Goal: Task Accomplishment & Management: Manage account settings

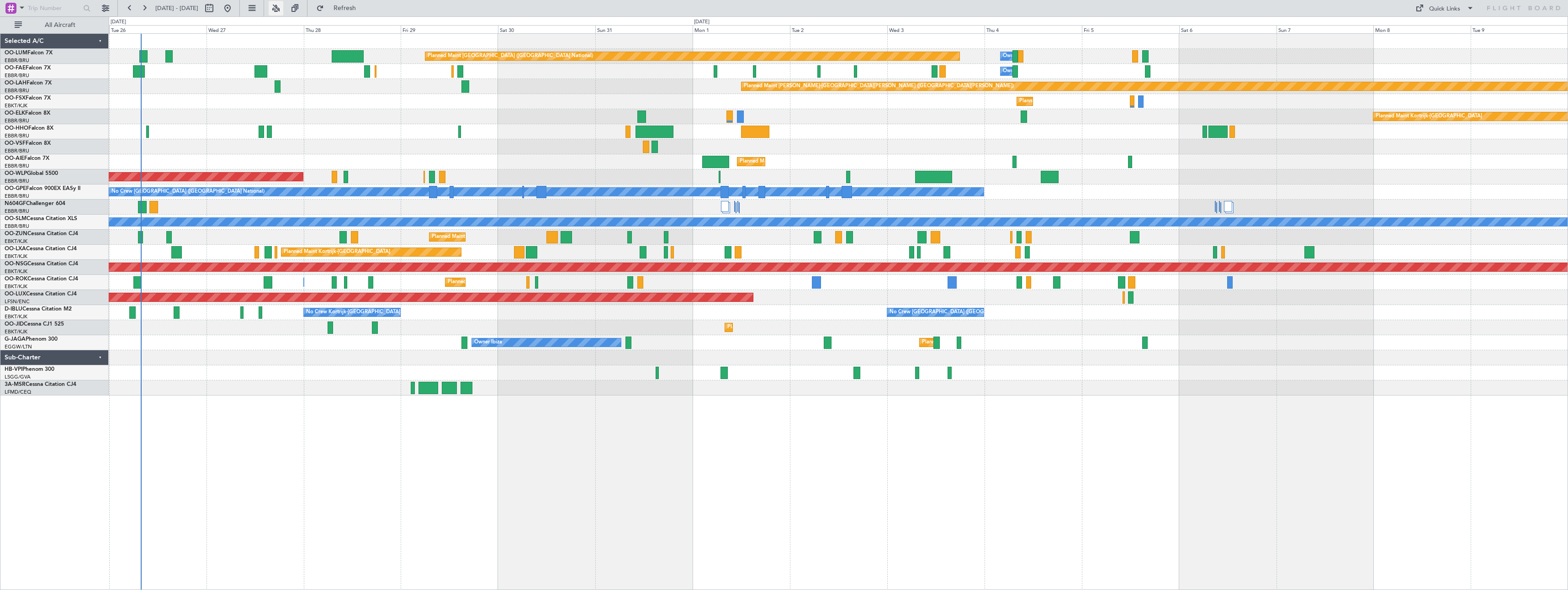
click at [283, 6] on button at bounding box center [276, 8] width 14 height 14
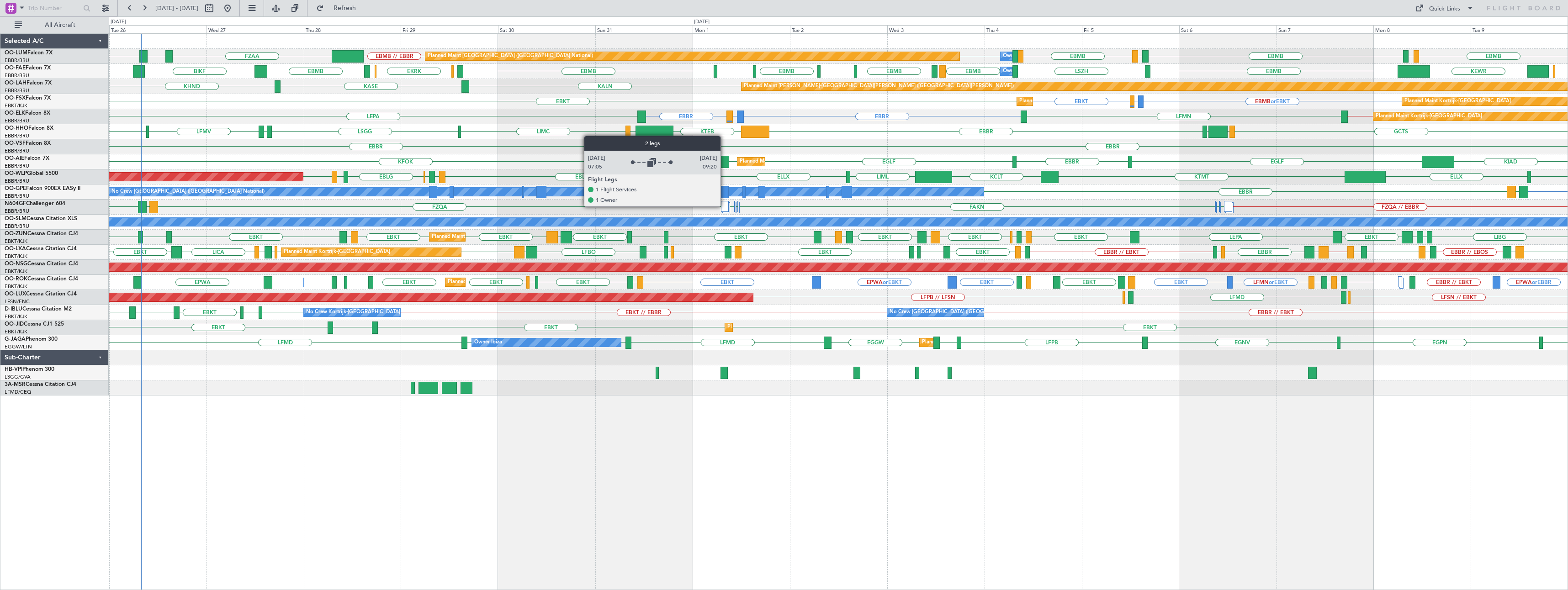
click at [724, 206] on div at bounding box center [724, 206] width 8 height 11
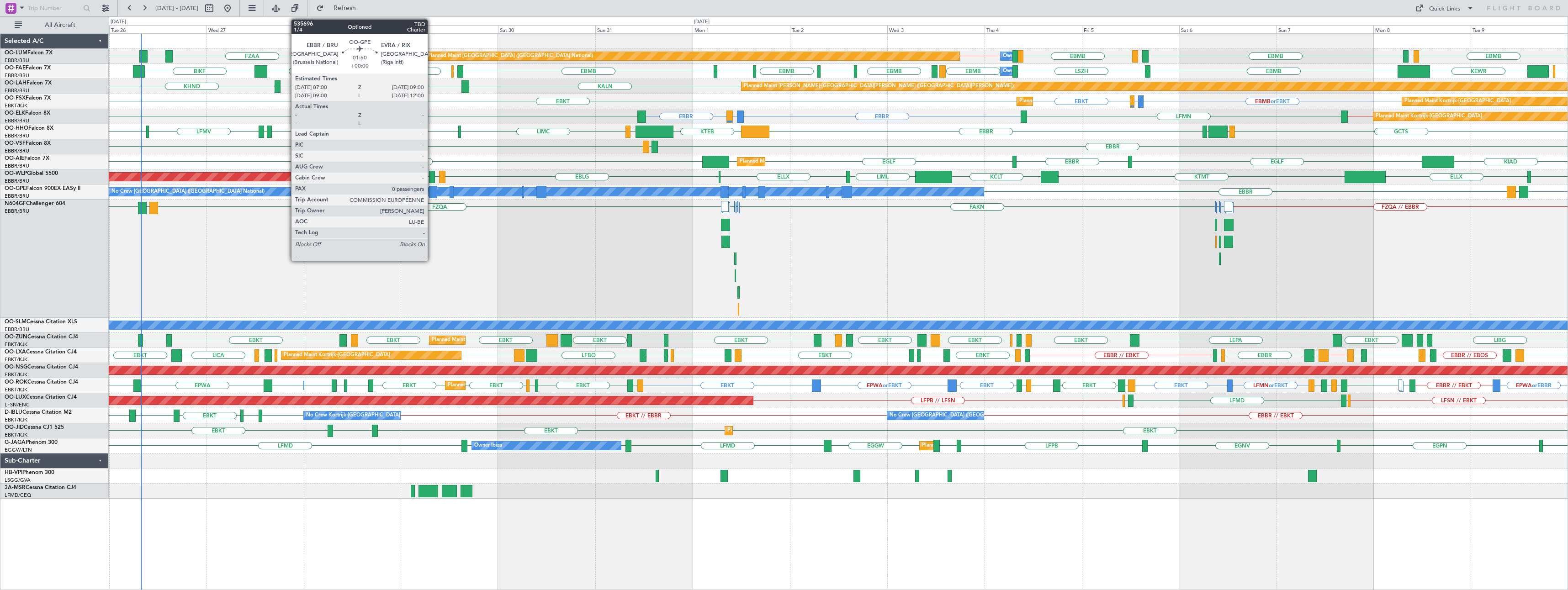
click at [432, 191] on div at bounding box center [433, 192] width 8 height 12
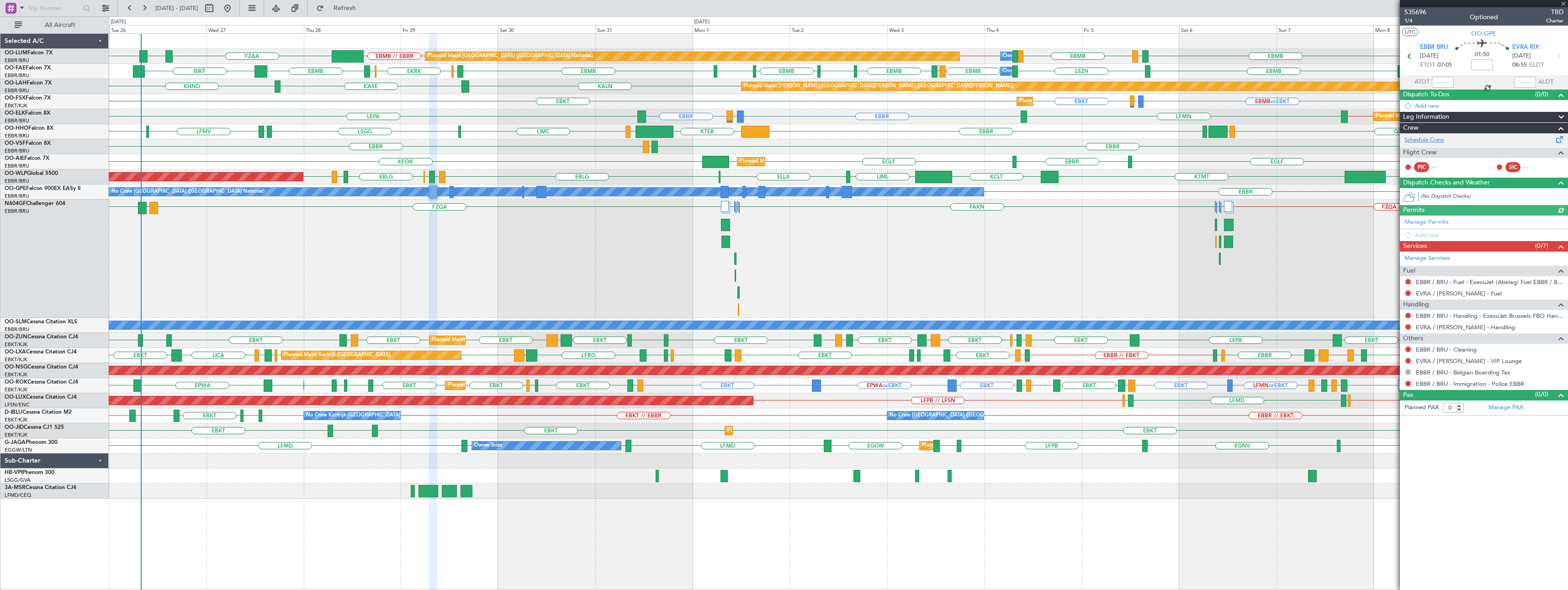
click at [1433, 142] on link "Schedule Crew" at bounding box center [1424, 141] width 40 height 9
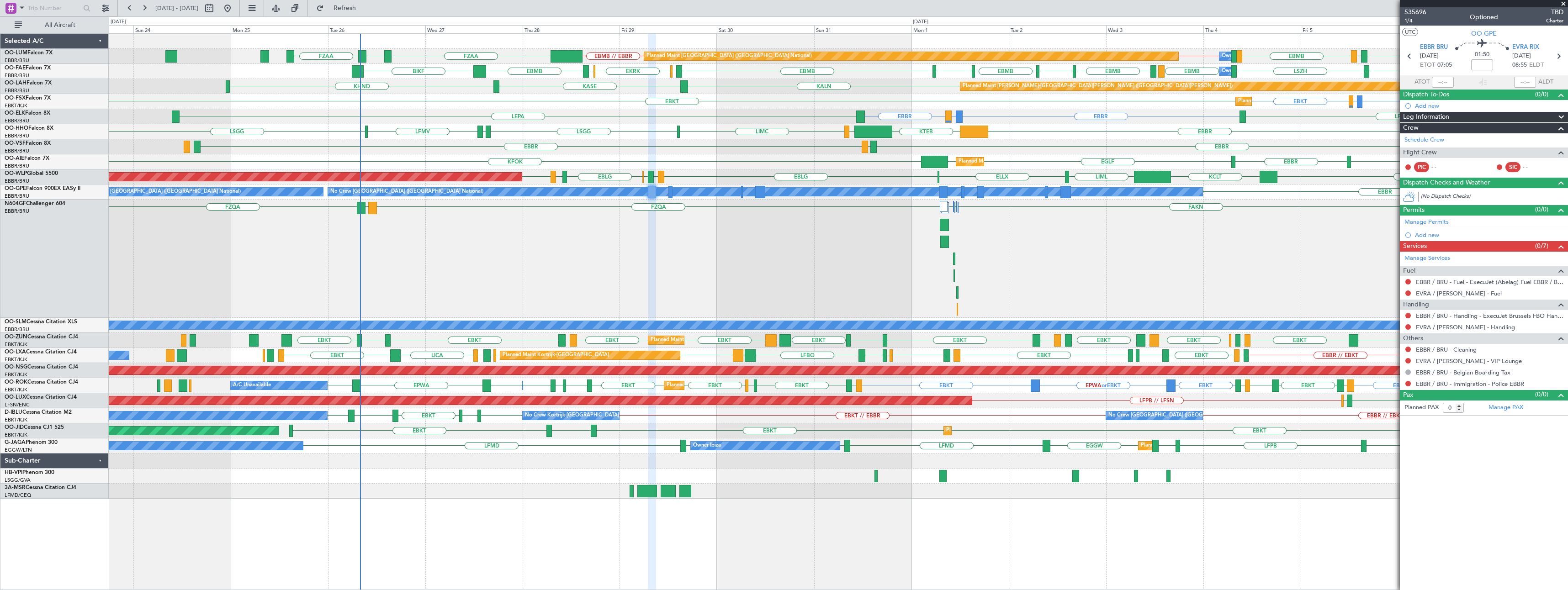
click at [405, 490] on div "EBMB // EBBR EBMB LKPR EBMB [GEOGRAPHIC_DATA] EBMB EBBR // EBMB FZAA FZOA FZAA …" at bounding box center [838, 267] width 1458 height 465
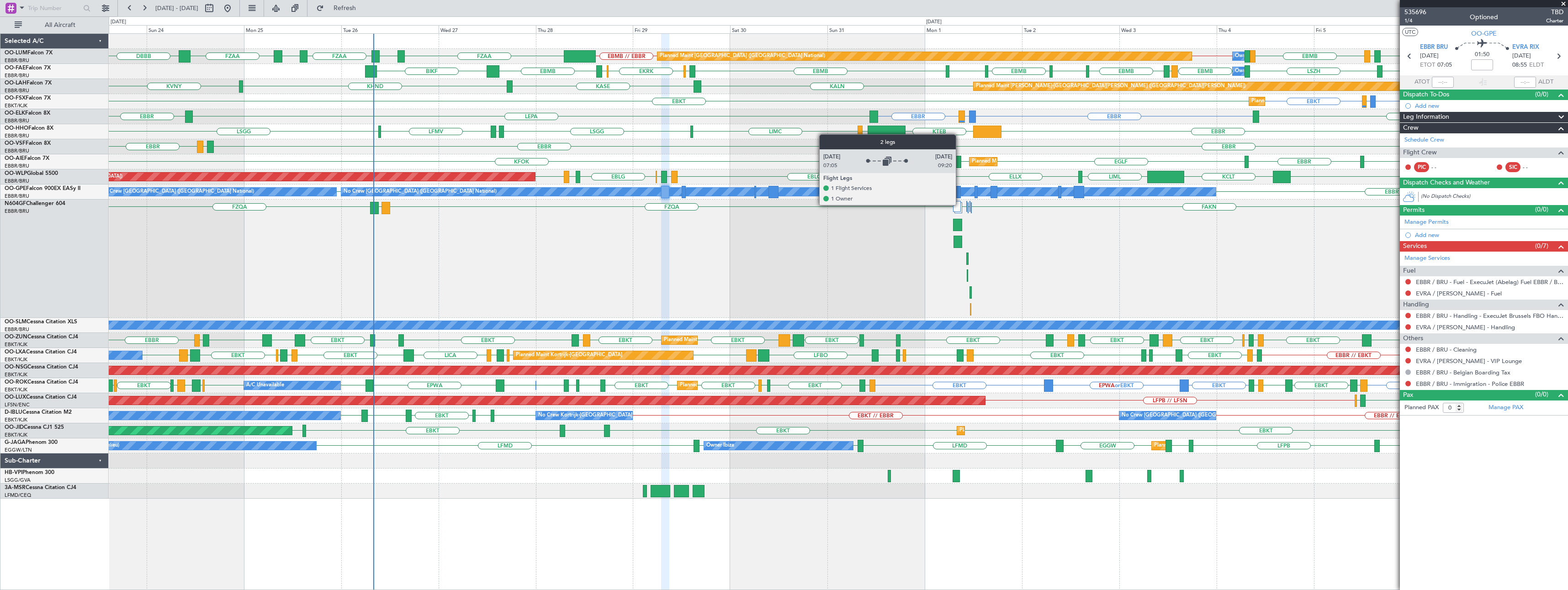
click at [960, 205] on div at bounding box center [957, 206] width 8 height 11
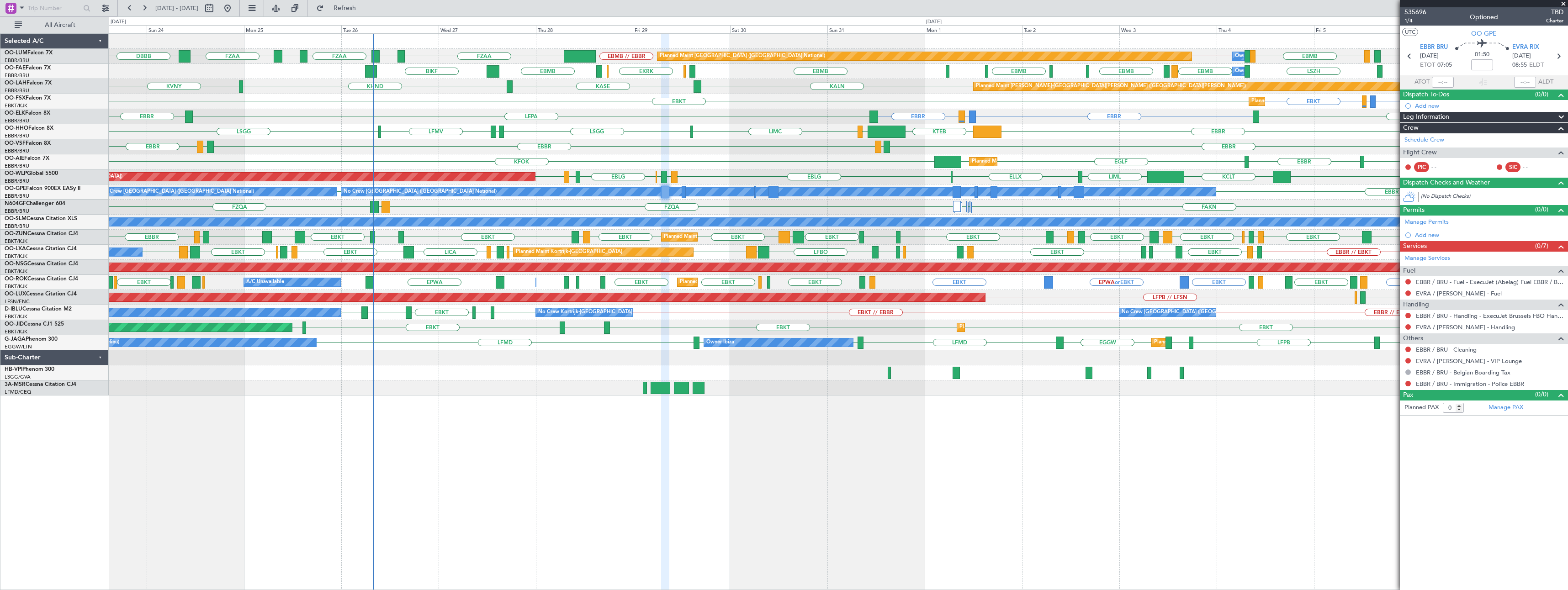
click at [1565, 2] on span at bounding box center [1563, 4] width 9 height 8
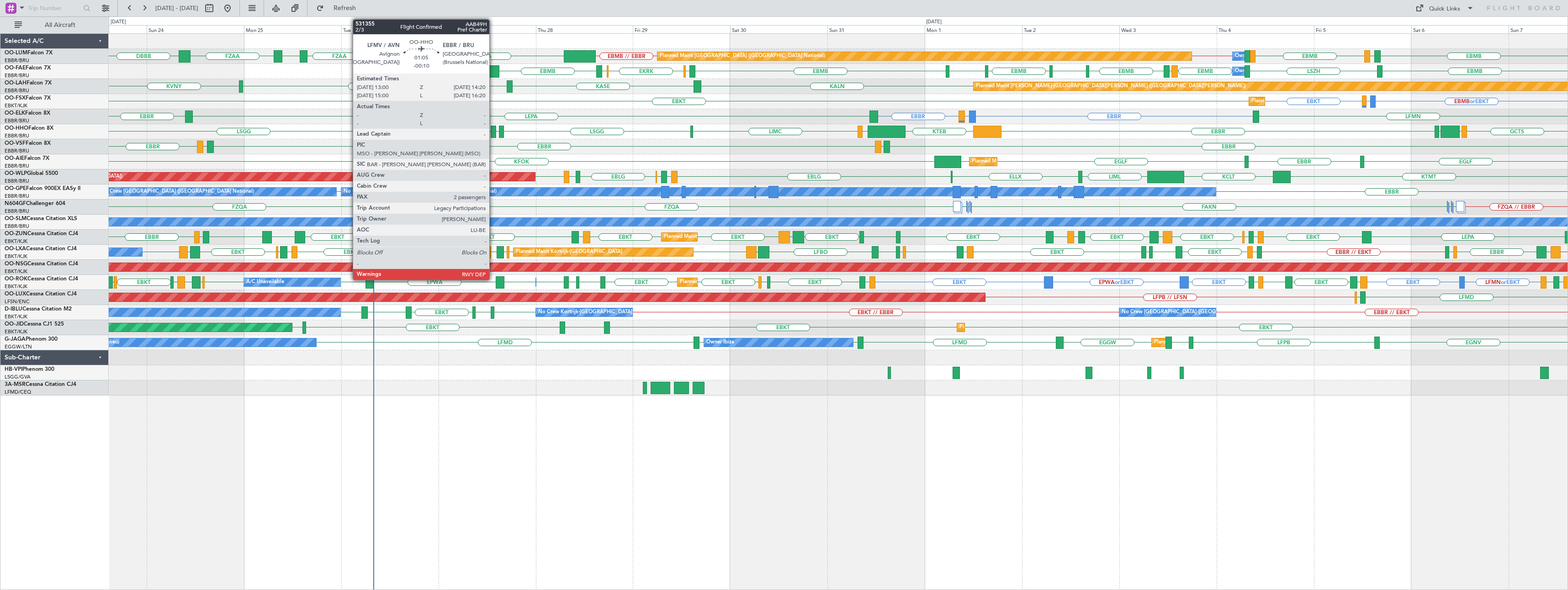
click at [493, 130] on div at bounding box center [493, 131] width 5 height 12
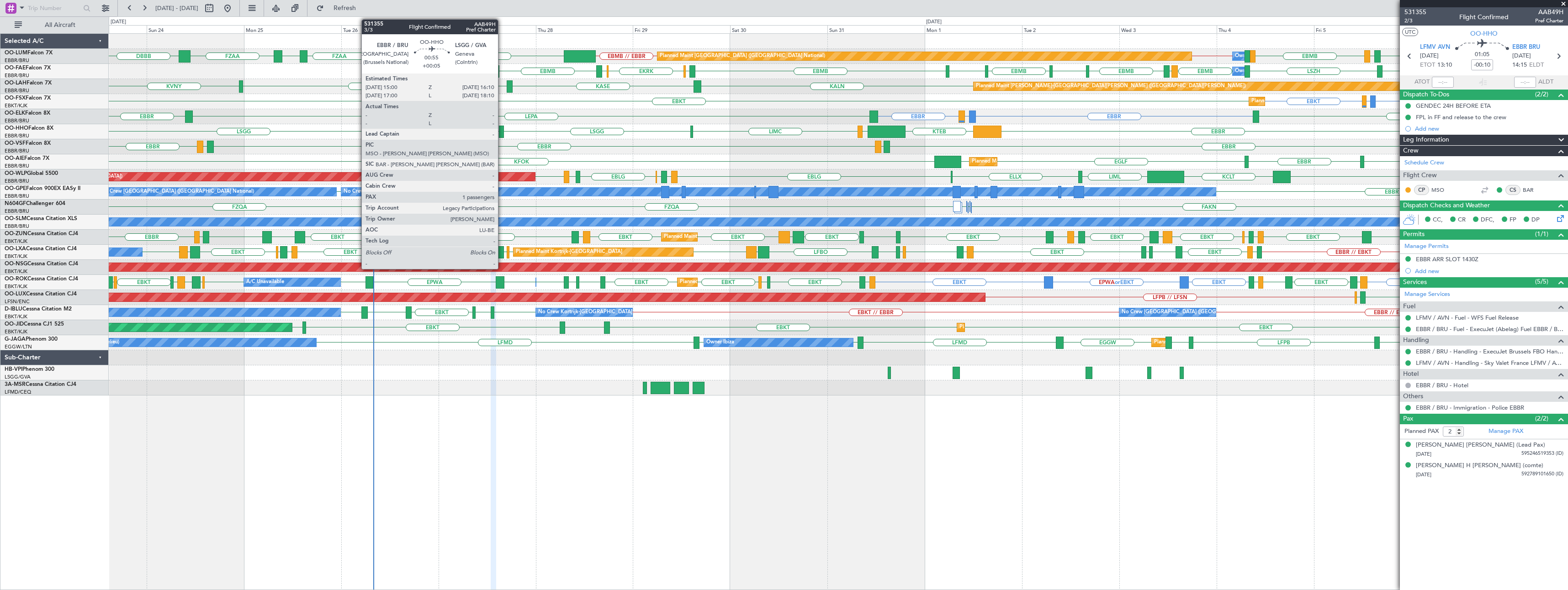
click at [502, 131] on div at bounding box center [501, 131] width 5 height 12
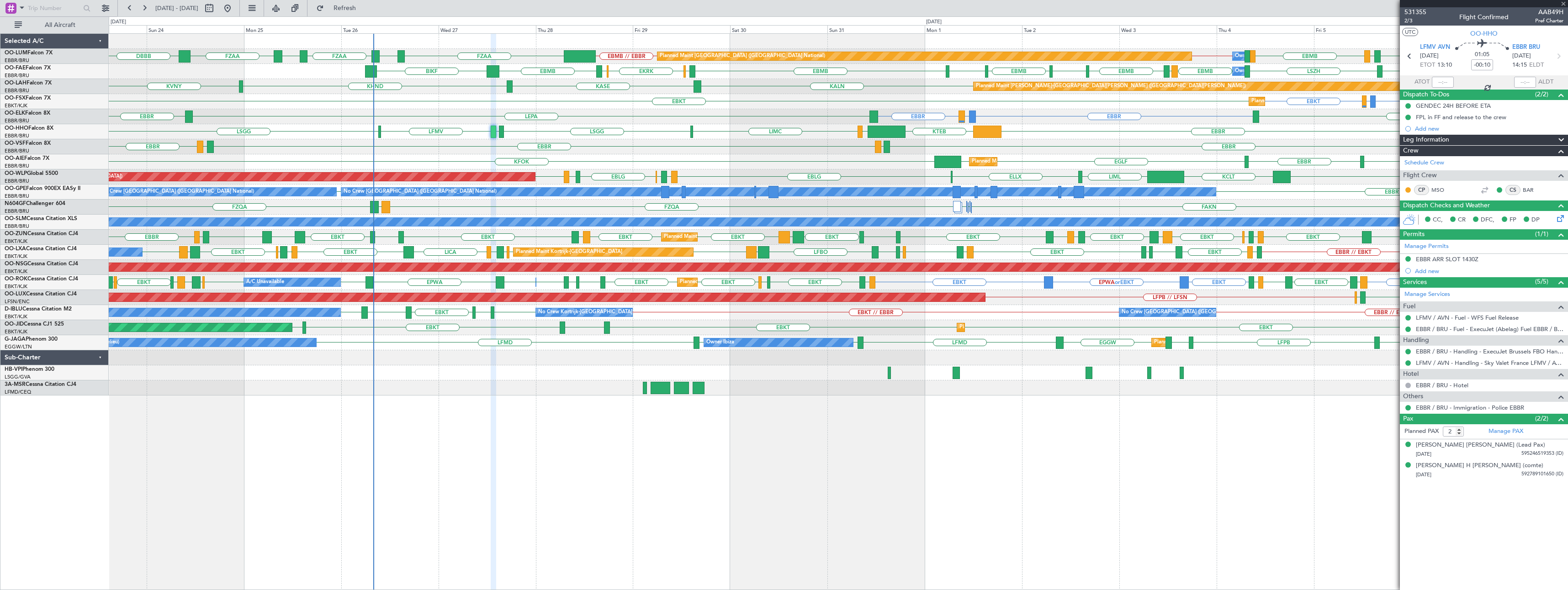
type input "+00:05"
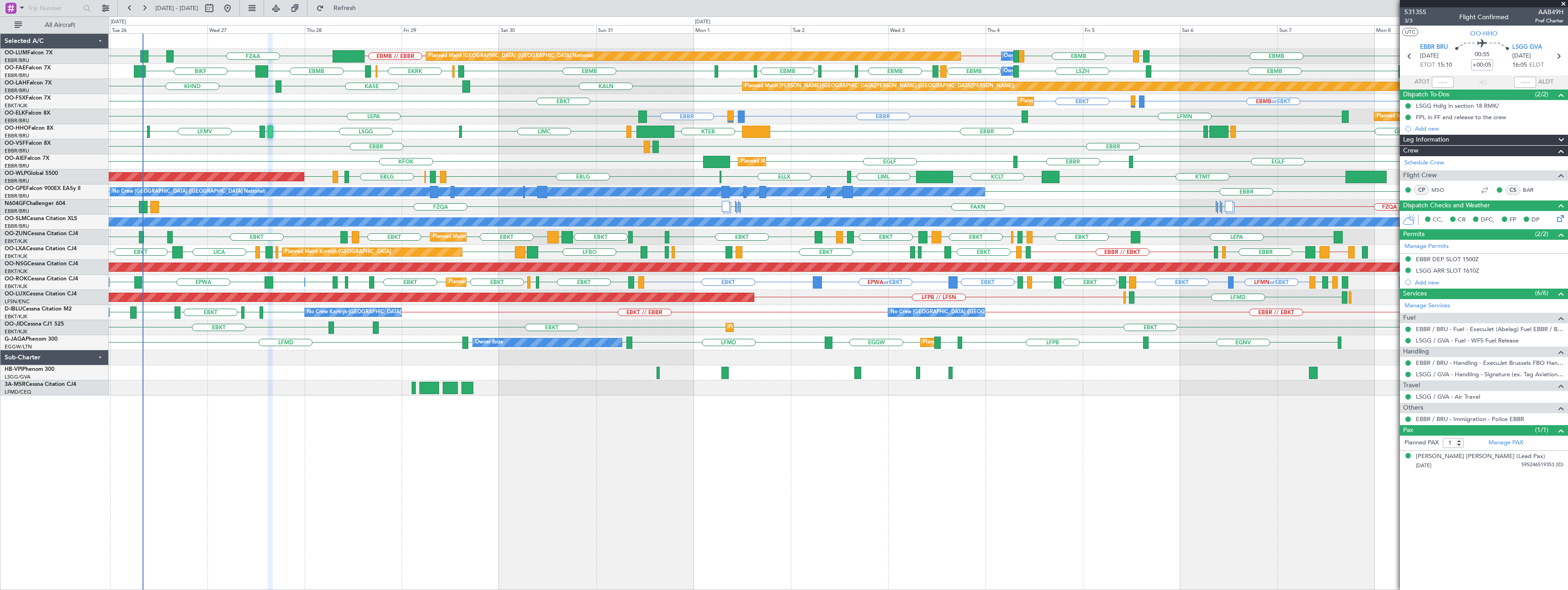
click at [321, 385] on div at bounding box center [838, 388] width 1458 height 15
click at [1564, 2] on span at bounding box center [1563, 4] width 9 height 8
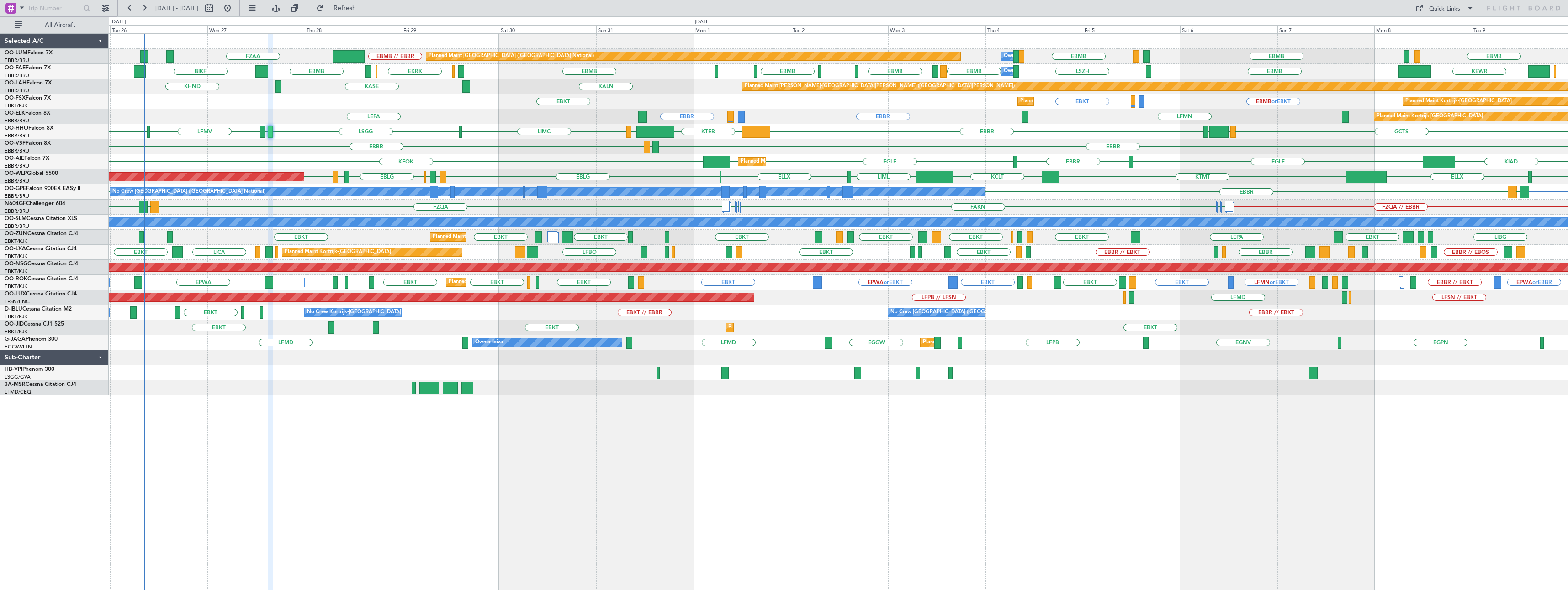
type input "0"
click at [314, 419] on div "EBMB // EBBR EBMB LKPR EBMB [GEOGRAPHIC_DATA] EBMB EBBR // EBMB EBMB LIMC FZAA …" at bounding box center [838, 311] width 1459 height 557
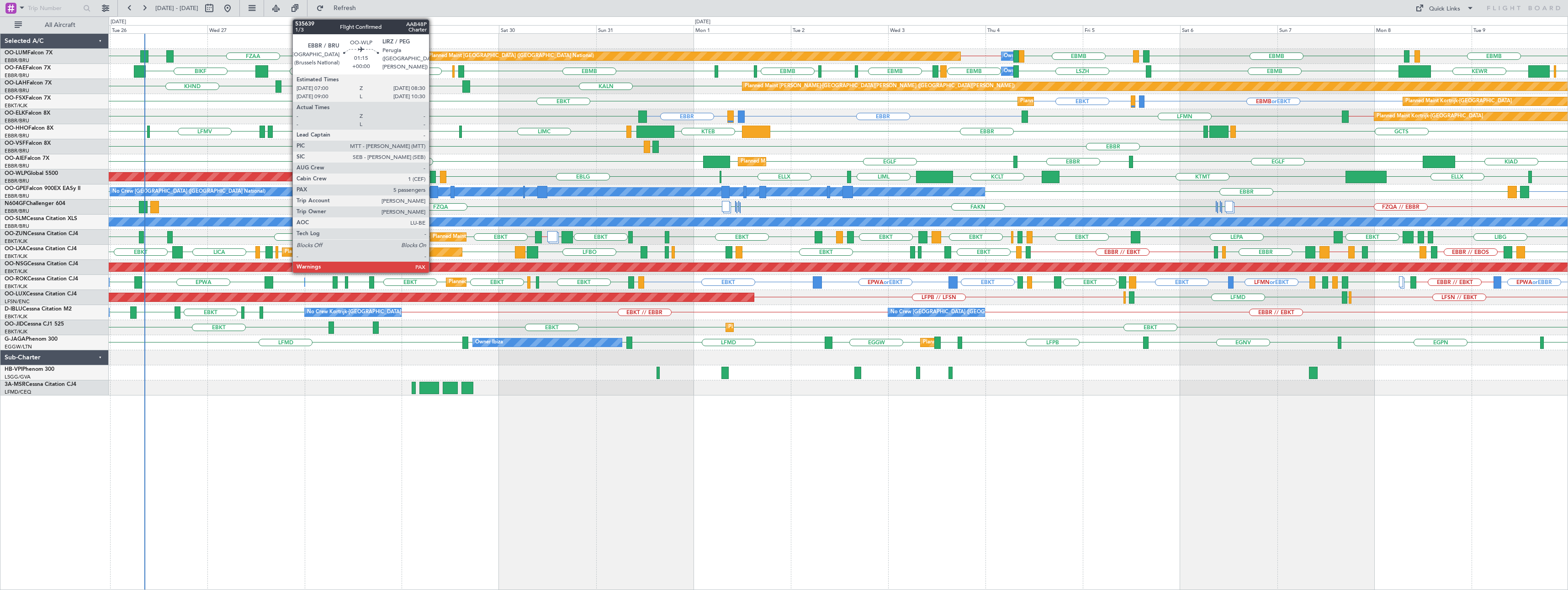
click at [433, 178] on div at bounding box center [433, 177] width 6 height 12
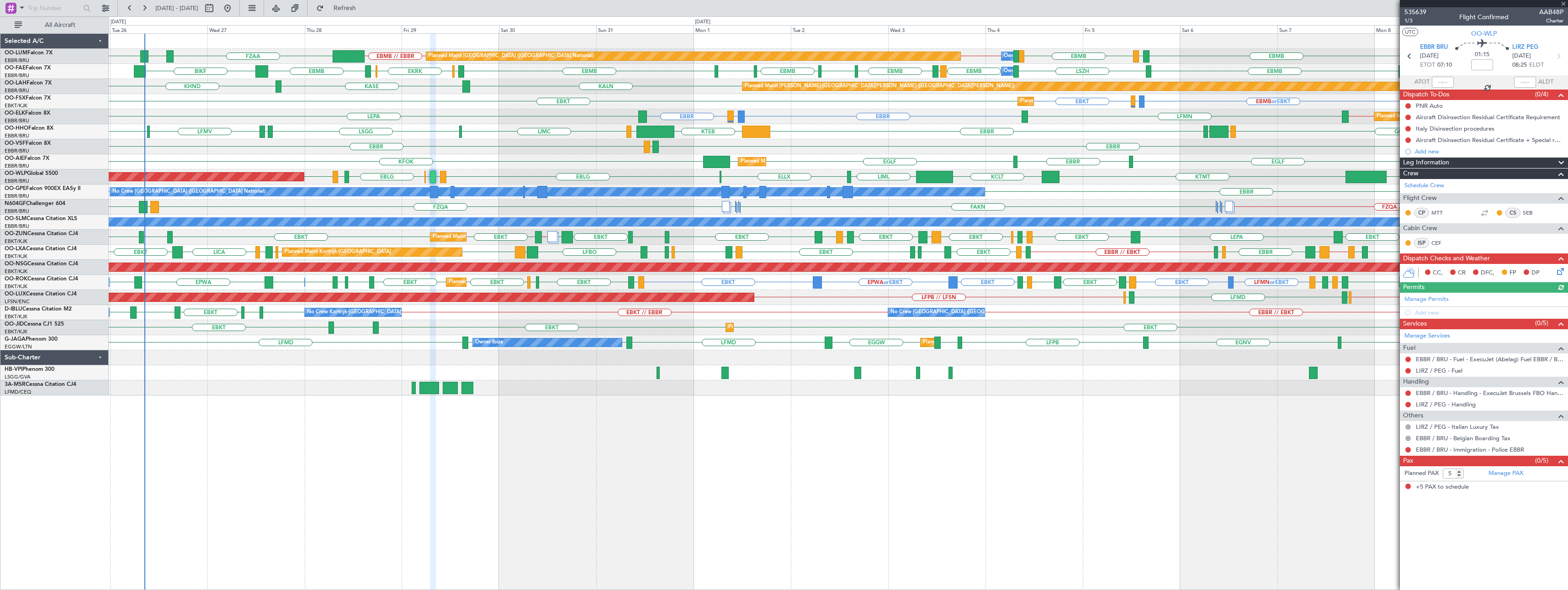
click at [1563, 4] on div at bounding box center [1483, 4] width 168 height 8
click at [696, 448] on div "EBMB // EBBR EBMB LKPR EBMB [GEOGRAPHIC_DATA] EBMB EBBR // EBMB EBMB LIMC FZAA …" at bounding box center [838, 311] width 1459 height 557
click at [1563, 4] on span at bounding box center [1563, 4] width 9 height 8
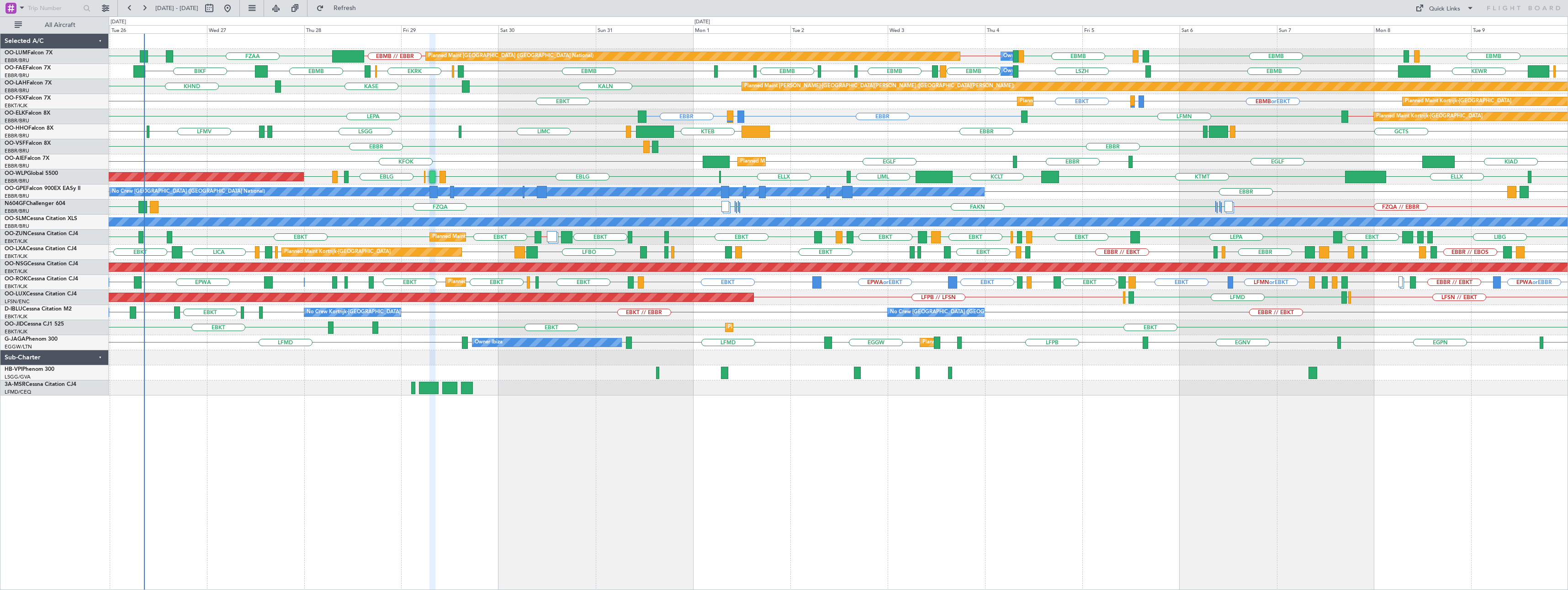
type input "0"
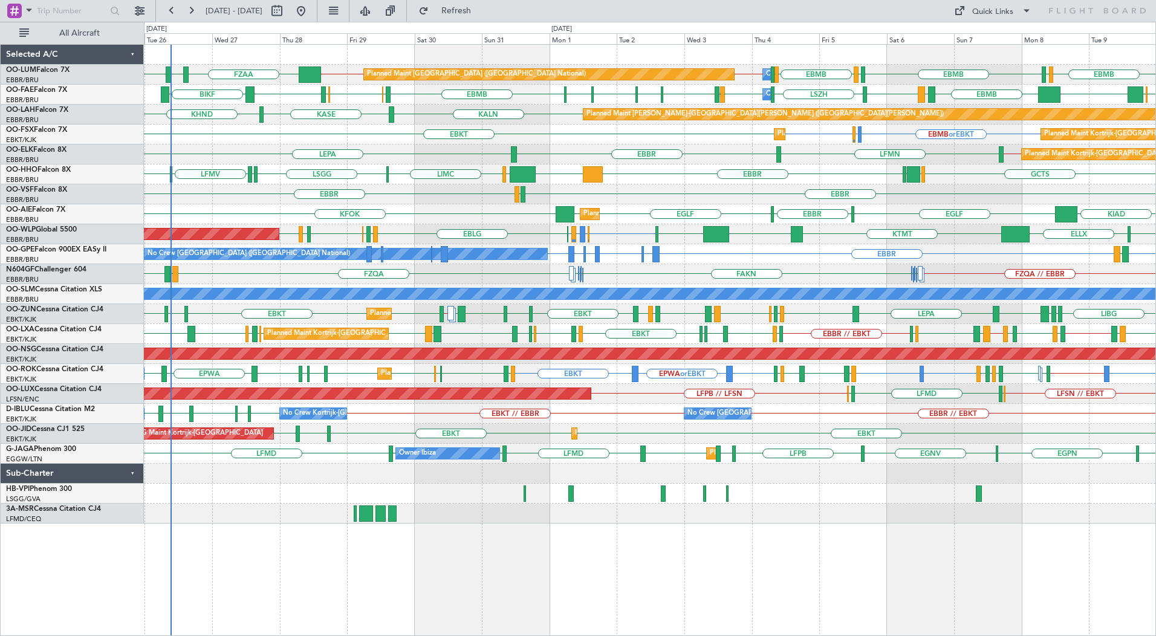
click at [434, 112] on div "KALN KASE KHND Planned Maint Alton-st Louis (St Louis Regl)" at bounding box center [650, 115] width 1012 height 20
